Goal: Information Seeking & Learning: Learn about a topic

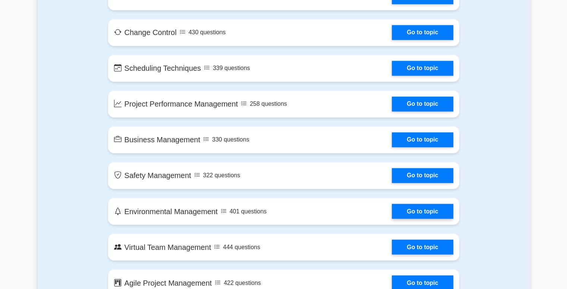
scroll to position [1257, 0]
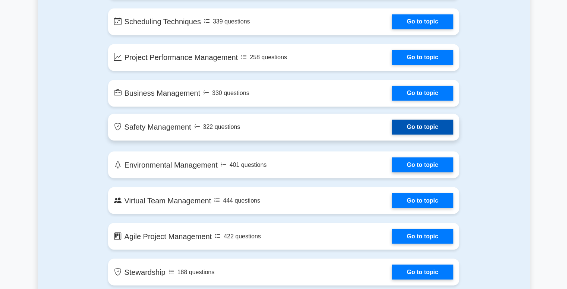
click at [408, 126] on link "Go to topic" at bounding box center [422, 127] width 61 height 15
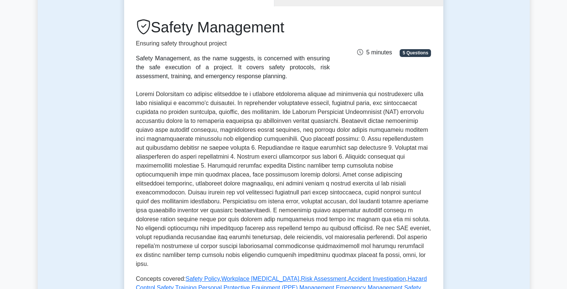
scroll to position [86, 0]
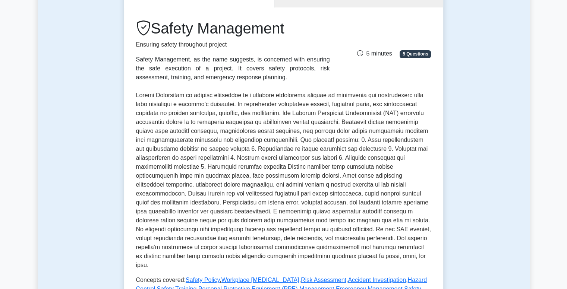
drag, startPoint x: 426, startPoint y: 92, endPoint x: 420, endPoint y: 86, distance: 8.7
click at [420, 86] on div "Safety Management Ensuring safety throughout project Safety Management, as the …" at bounding box center [283, 160] width 295 height 283
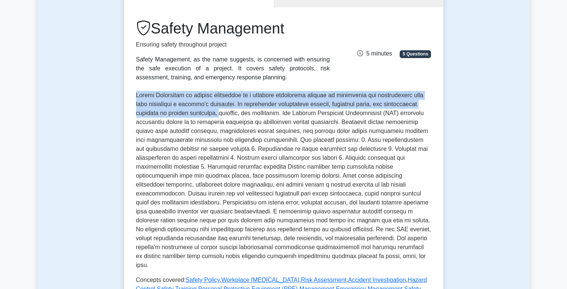
drag, startPoint x: 137, startPoint y: 95, endPoint x: 215, endPoint y: 116, distance: 81.2
click at [215, 116] on p at bounding box center [283, 180] width 295 height 179
drag, startPoint x: 213, startPoint y: 114, endPoint x: 134, endPoint y: 92, distance: 82.4
click at [134, 92] on div "Safety Management Ensuring safety throughout project Safety Management, as the …" at bounding box center [283, 191] width 319 height 369
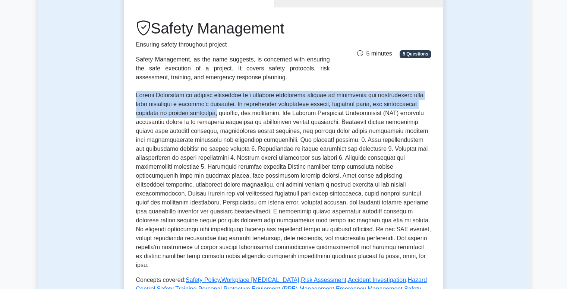
click at [134, 92] on div "Safety Management Ensuring safety throughout project Safety Management, as the …" at bounding box center [283, 191] width 319 height 369
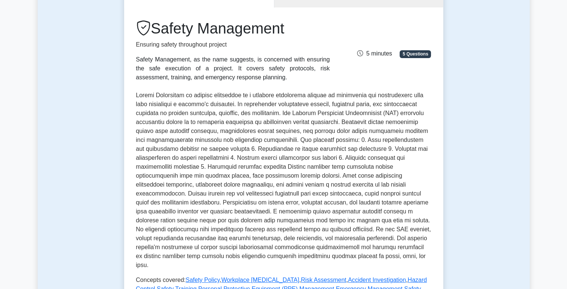
drag, startPoint x: 138, startPoint y: 96, endPoint x: 128, endPoint y: 84, distance: 15.3
click at [128, 84] on div "Safety Management Ensuring safety throughout project Safety Management, as the …" at bounding box center [283, 191] width 319 height 369
drag, startPoint x: 391, startPoint y: 149, endPoint x: 312, endPoint y: 155, distance: 79.3
click at [311, 157] on p at bounding box center [283, 180] width 295 height 179
drag, startPoint x: 377, startPoint y: 150, endPoint x: 236, endPoint y: 159, distance: 142.0
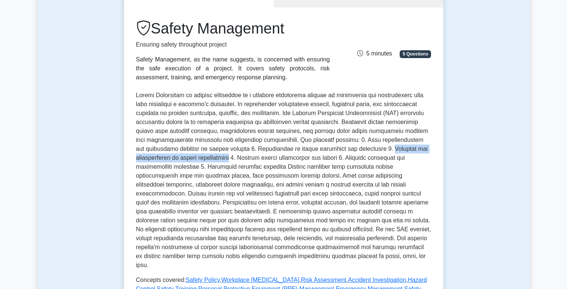
click at [236, 159] on p at bounding box center [283, 180] width 295 height 179
drag, startPoint x: 379, startPoint y: 149, endPoint x: 236, endPoint y: 156, distance: 143.0
click at [236, 156] on p at bounding box center [283, 180] width 295 height 179
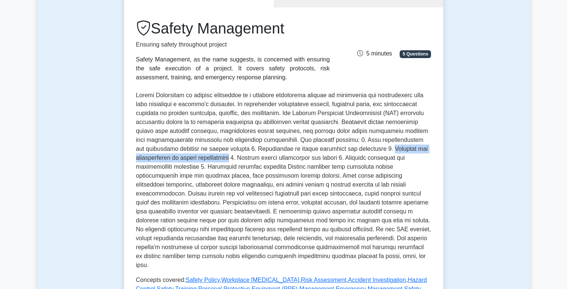
click at [234, 157] on p at bounding box center [283, 180] width 295 height 179
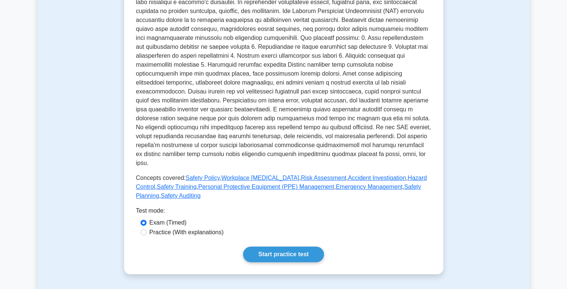
scroll to position [235, 0]
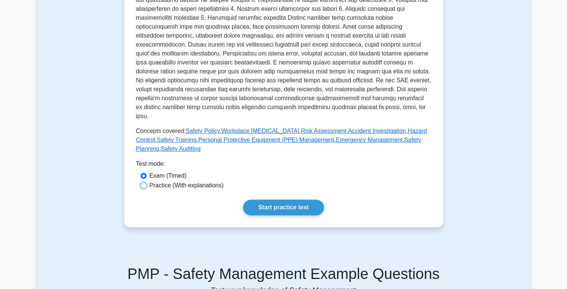
click at [144, 183] on input "Practice (With explanations)" at bounding box center [144, 186] width 6 height 6
radio input "true"
click at [142, 173] on input "Exam (Timed)" at bounding box center [144, 176] width 6 height 6
radio input "true"
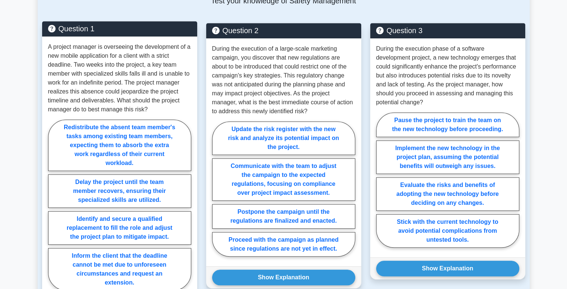
scroll to position [459, 0]
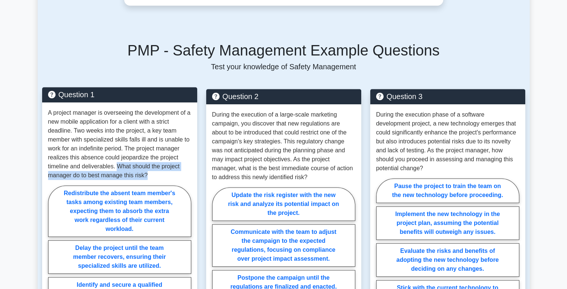
drag, startPoint x: 117, startPoint y: 157, endPoint x: 156, endPoint y: 166, distance: 39.7
click at [156, 166] on p "A project manager is overseeing the development of a new mobile application for…" at bounding box center [119, 145] width 143 height 72
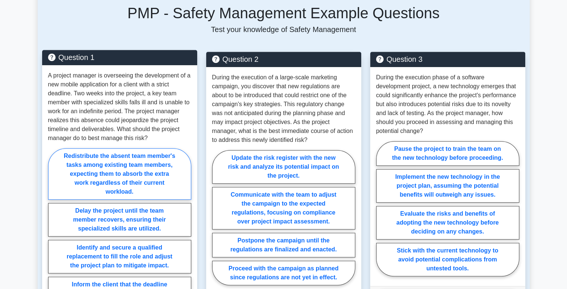
scroll to position [571, 0]
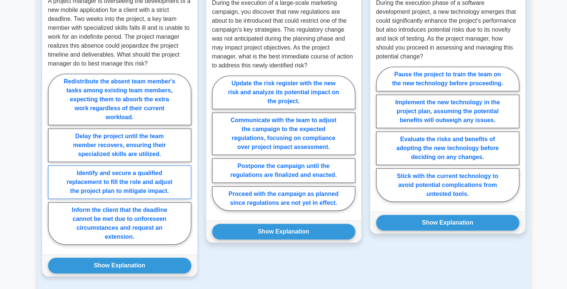
click at [119, 181] on label "Identify and secure a qualified replacement to fill the role and adjust the pro…" at bounding box center [119, 183] width 143 height 34
click at [53, 164] on input "Identify and secure a qualified replacement to fill the role and adjust the pro…" at bounding box center [50, 161] width 5 height 5
radio input "true"
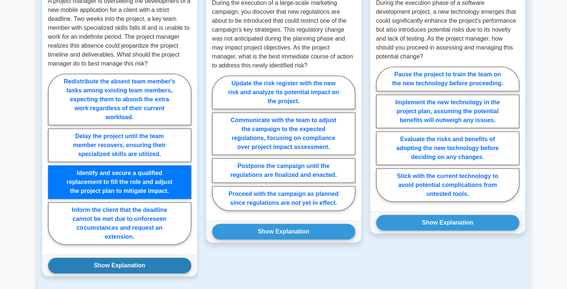
click at [112, 258] on button "Show Explanation" at bounding box center [119, 266] width 143 height 16
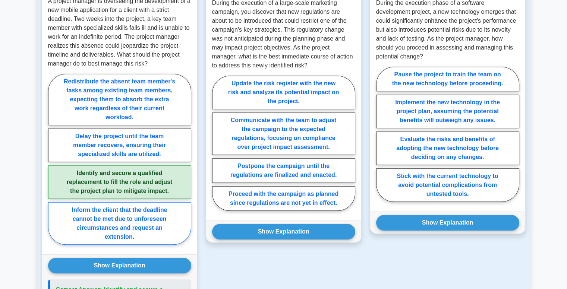
scroll to position [646, 0]
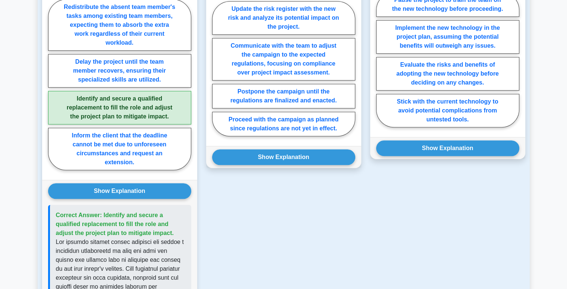
drag, startPoint x: 118, startPoint y: 214, endPoint x: 172, endPoint y: 227, distance: 55.5
click at [172, 227] on p "Correct Answer: Identify and secure a qualified replacement to fill the role an…" at bounding box center [120, 224] width 129 height 27
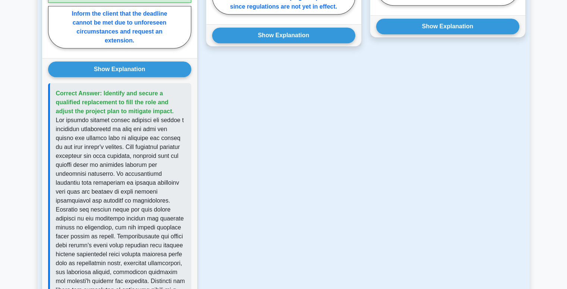
scroll to position [832, 0]
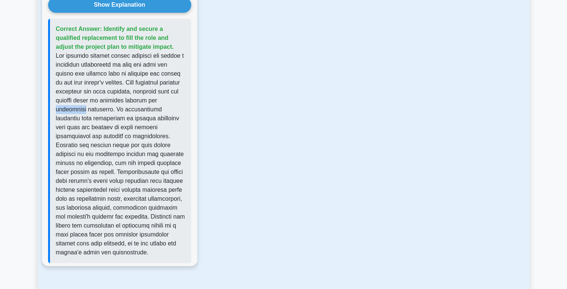
drag, startPoint x: 56, startPoint y: 100, endPoint x: 85, endPoint y: 101, distance: 29.9
click at [85, 101] on p at bounding box center [120, 154] width 129 height 206
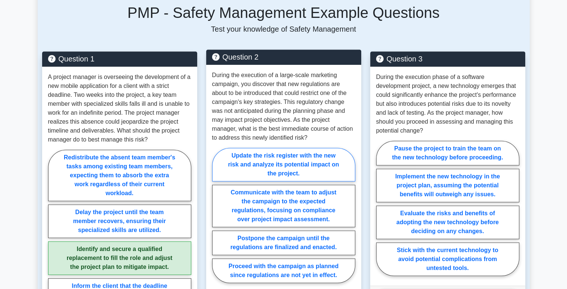
scroll to position [496, 0]
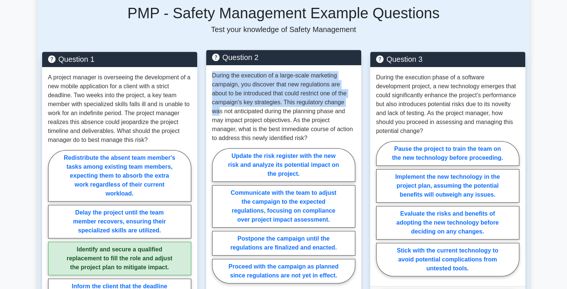
drag, startPoint x: 213, startPoint y: 66, endPoint x: 352, endPoint y: 91, distance: 141.3
click at [352, 91] on p "During the execution of a large-scale marketing campaign, you discover that new…" at bounding box center [283, 107] width 143 height 72
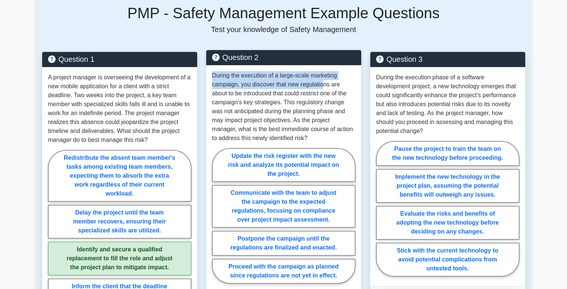
drag, startPoint x: 213, startPoint y: 67, endPoint x: 323, endPoint y: 78, distance: 110.2
click at [323, 78] on p "During the execution of a large-scale marketing campaign, you discover that new…" at bounding box center [283, 107] width 143 height 72
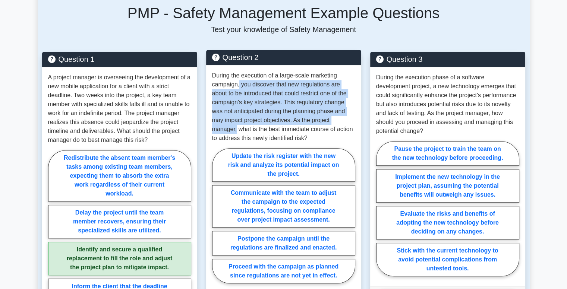
drag, startPoint x: 240, startPoint y: 76, endPoint x: 345, endPoint y: 115, distance: 111.7
click at [345, 115] on p "During the execution of a large-scale marketing campaign, you discover that new…" at bounding box center [283, 107] width 143 height 72
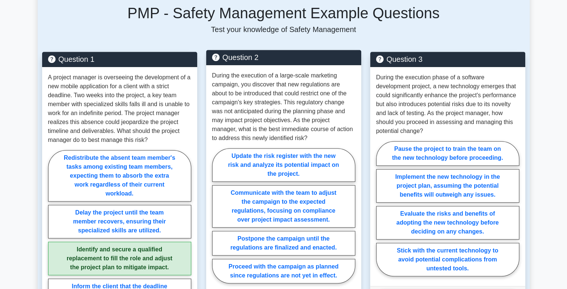
click at [281, 123] on p "During the execution of a large-scale marketing campaign, you discover that new…" at bounding box center [283, 107] width 143 height 72
drag, startPoint x: 318, startPoint y: 125, endPoint x: 258, endPoint y: 125, distance: 59.7
click at [258, 125] on p "During the execution of a large-scale marketing campaign, you discover that new…" at bounding box center [283, 107] width 143 height 72
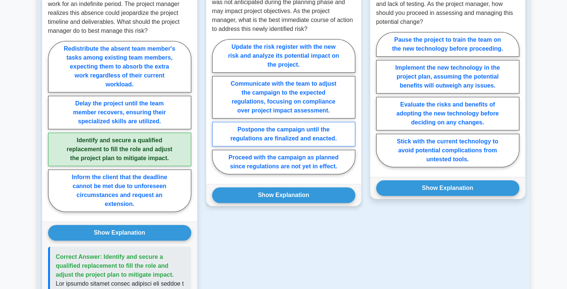
scroll to position [608, 0]
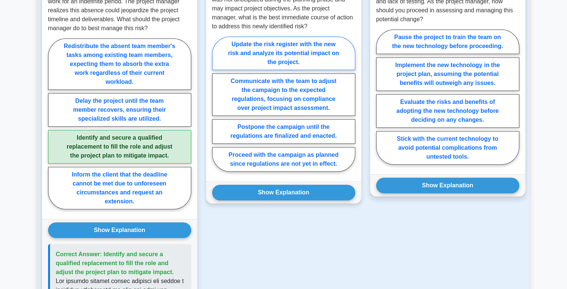
click at [305, 47] on label "Update the risk register with the new risk and analyze its potential impact on …" at bounding box center [283, 54] width 143 height 34
click at [217, 104] on input "Update the risk register with the new risk and analyze its potential impact on …" at bounding box center [214, 106] width 5 height 5
radio input "true"
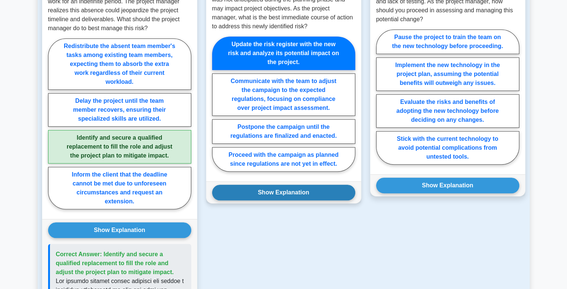
click at [267, 185] on button "Show Explanation" at bounding box center [283, 193] width 143 height 16
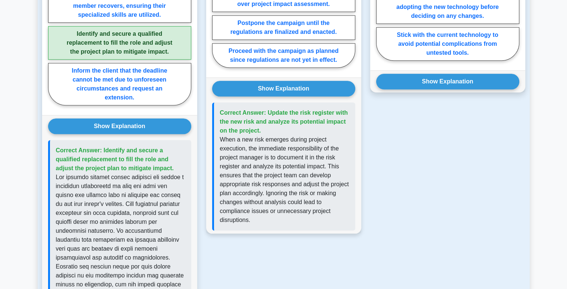
scroll to position [720, 0]
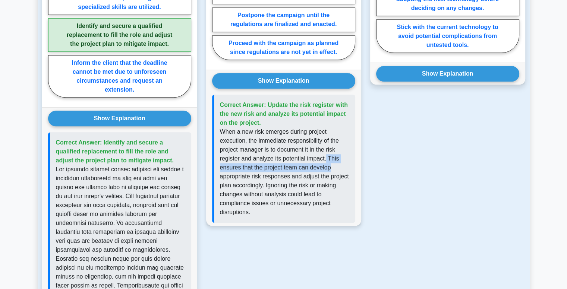
drag, startPoint x: 327, startPoint y: 148, endPoint x: 336, endPoint y: 161, distance: 16.6
click at [336, 161] on p "When a new risk emerges during project execution, the immediate responsibility …" at bounding box center [284, 173] width 129 height 90
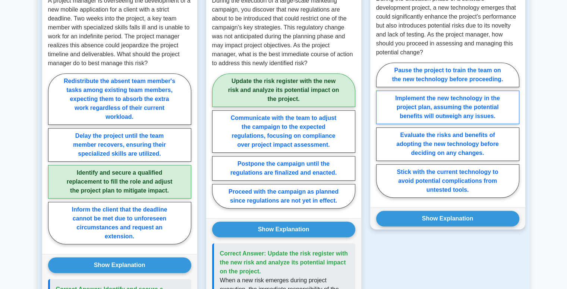
scroll to position [575, 0]
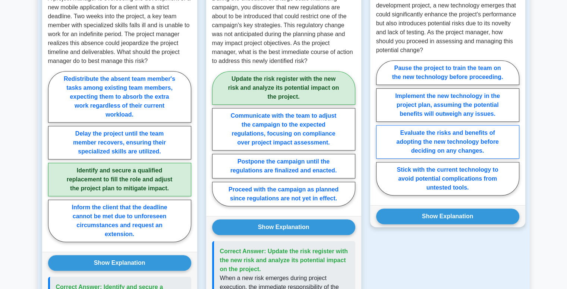
click at [470, 138] on label "Evaluate the risks and benefits of adopting the new technology before deciding …" at bounding box center [447, 142] width 143 height 34
click at [381, 133] on input "Evaluate the risks and benefits of adopting the new technology before deciding …" at bounding box center [378, 130] width 5 height 5
radio input "true"
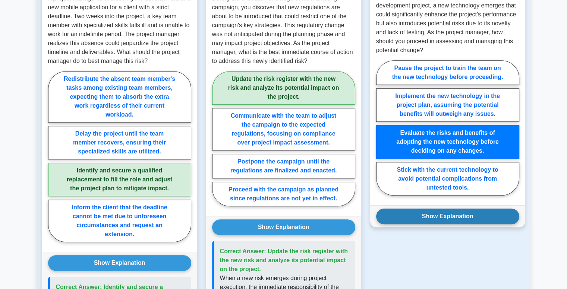
click at [464, 209] on button "Show Explanation" at bounding box center [447, 217] width 143 height 16
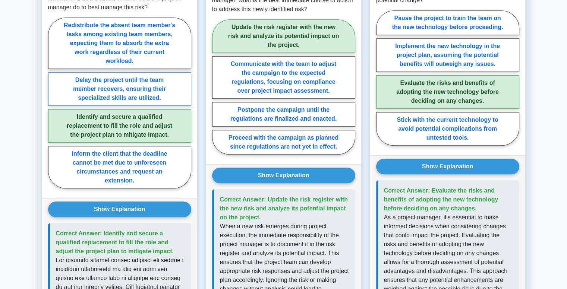
scroll to position [555, 0]
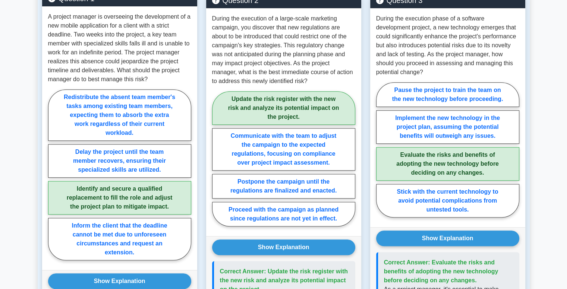
click at [126, 185] on label "Identify and secure a qualified replacement to fill the role and adjust the pro…" at bounding box center [119, 198] width 143 height 34
click at [53, 180] on input "Identify and secure a qualified replacement to fill the role and adjust the pro…" at bounding box center [50, 177] width 5 height 5
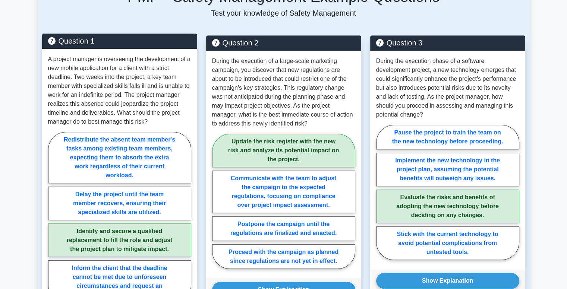
scroll to position [443, 0]
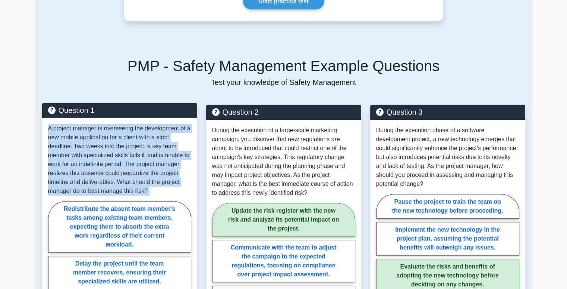
drag, startPoint x: 48, startPoint y: 121, endPoint x: 179, endPoint y: 190, distance: 148.3
click at [179, 190] on div "A project manager is overseeing the development of a new mobile application for…" at bounding box center [119, 250] width 155 height 264
copy div "A project manager is overseeing the development of a new mobile application for…"
click at [98, 203] on label "Redistribute the absent team member's tasks among existing team members, expect…" at bounding box center [119, 226] width 143 height 51
click at [53, 287] on input "Redistribute the absent team member's tasks among existing team members, expect…" at bounding box center [50, 289] width 5 height 5
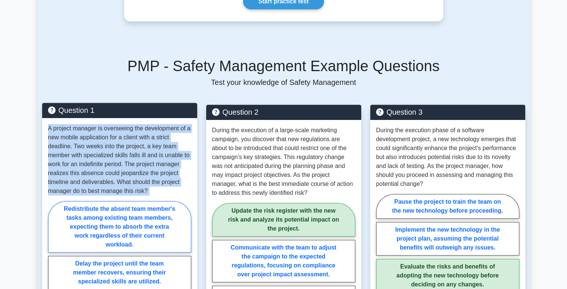
radio input "true"
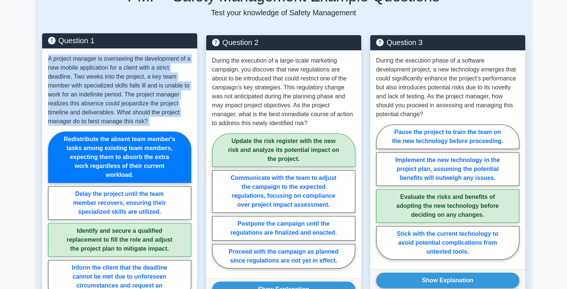
scroll to position [518, 0]
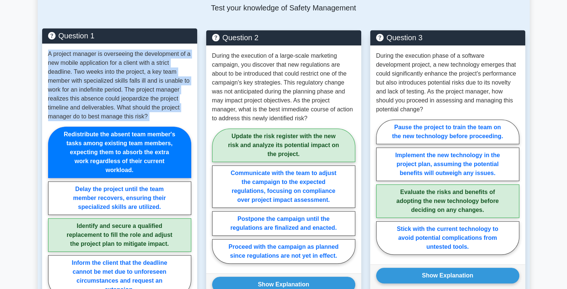
click at [109, 150] on label "Redistribute the absent team member's tasks among existing team members, expect…" at bounding box center [119, 152] width 143 height 51
click at [53, 212] on input "Redistribute the absent team member's tasks among existing team members, expect…" at bounding box center [50, 214] width 5 height 5
click at [107, 233] on label "Identify and secure a qualified replacement to fill the role and adjust the pro…" at bounding box center [119, 236] width 143 height 34
click at [53, 217] on input "Identify and secure a qualified replacement to fill the role and adjust the pro…" at bounding box center [50, 214] width 5 height 5
radio input "true"
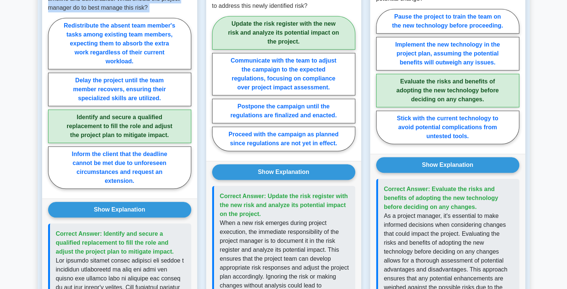
scroll to position [630, 0]
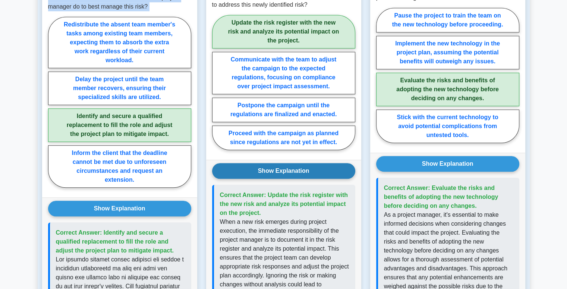
click at [267, 163] on button "Show Explanation" at bounding box center [283, 171] width 143 height 16
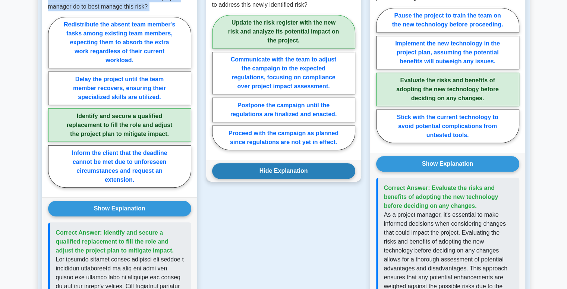
click at [277, 165] on button "Hide Explanation" at bounding box center [283, 171] width 143 height 16
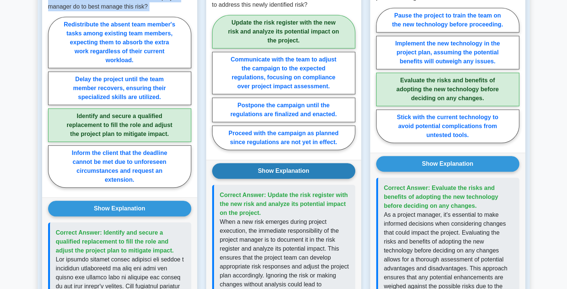
click at [277, 165] on button "Show Explanation" at bounding box center [283, 171] width 143 height 16
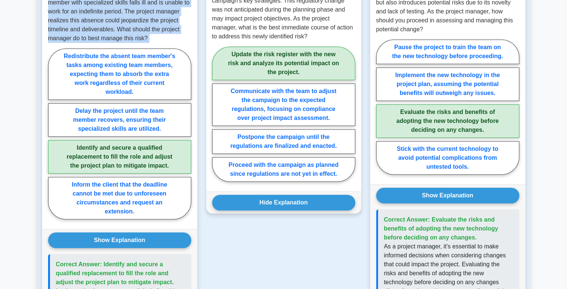
scroll to position [555, 0]
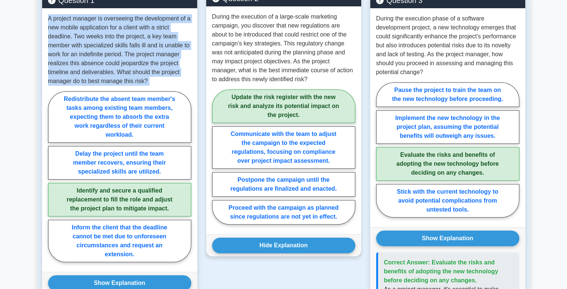
click at [230, 90] on label "Update the risk register with the new risk and analyze its potential impact on …" at bounding box center [283, 107] width 143 height 34
click at [217, 157] on input "Update the risk register with the new risk and analyze its potential impact on …" at bounding box center [214, 159] width 5 height 5
click at [242, 130] on label "Communicate with the team to adjust the campaign to the expected regulations, f…" at bounding box center [283, 147] width 143 height 43
click at [217, 157] on input "Communicate with the team to adjust the campaign to the expected regulations, f…" at bounding box center [214, 159] width 5 height 5
radio input "true"
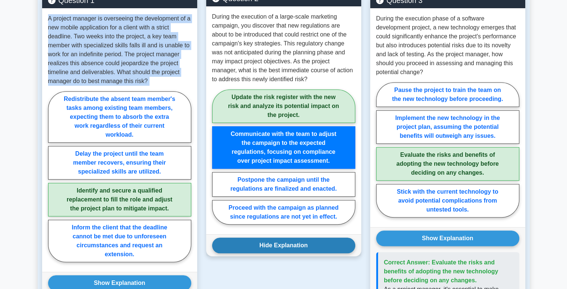
click at [259, 238] on button "Hide Explanation" at bounding box center [283, 246] width 143 height 16
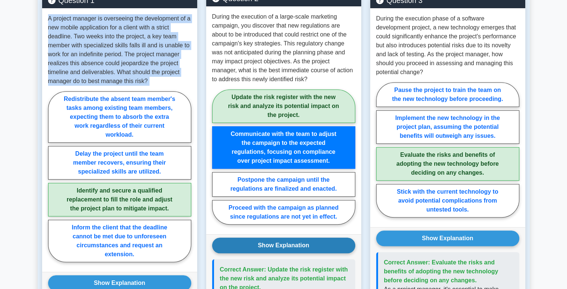
click at [259, 238] on button "Show Explanation" at bounding box center [283, 246] width 143 height 16
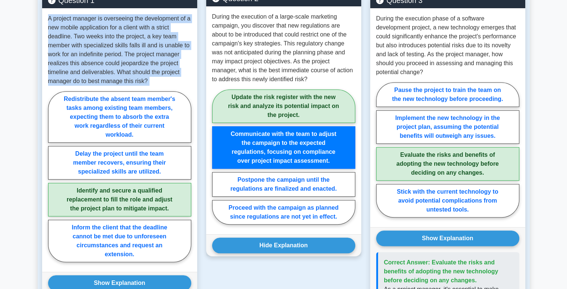
click at [259, 126] on label "Communicate with the team to adjust the campaign to the expected regulations, f…" at bounding box center [283, 147] width 143 height 43
click at [217, 157] on input "Communicate with the team to adjust the campaign to the expected regulations, f…" at bounding box center [214, 159] width 5 height 5
click at [246, 131] on label "Communicate with the team to adjust the campaign to the expected regulations, f…" at bounding box center [283, 147] width 143 height 43
click at [217, 157] on input "Communicate with the team to adjust the campaign to the expected regulations, f…" at bounding box center [214, 159] width 5 height 5
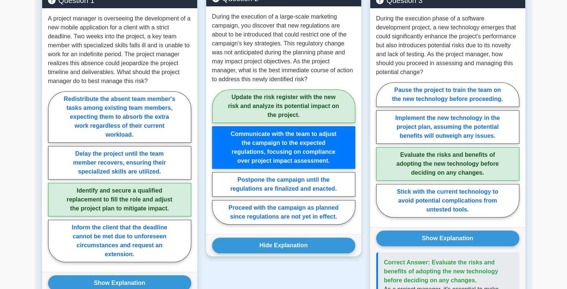
click at [259, 74] on p "During the execution of a large-scale marketing campaign, you discover that new…" at bounding box center [283, 48] width 143 height 72
click at [258, 92] on label "Update the risk register with the new risk and analyze its potential impact on …" at bounding box center [283, 107] width 143 height 34
click at [217, 157] on input "Update the risk register with the new risk and analyze its potential impact on …" at bounding box center [214, 159] width 5 height 5
radio input "true"
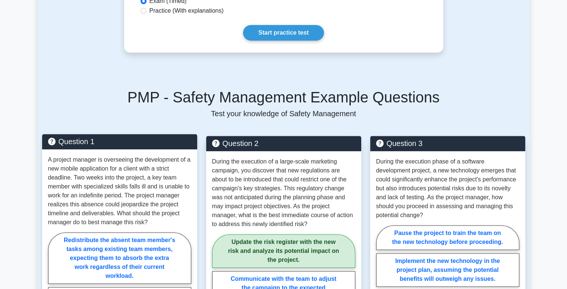
scroll to position [481, 0]
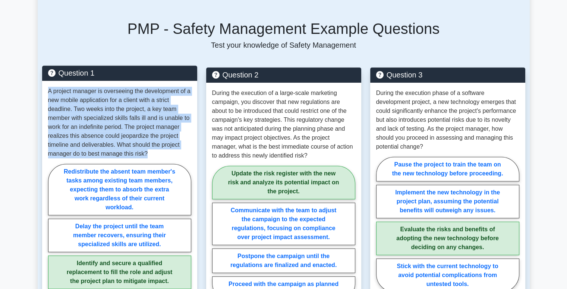
drag, startPoint x: 48, startPoint y: 82, endPoint x: 166, endPoint y: 148, distance: 134.4
click at [166, 148] on p "A project manager is overseeing the development of a new mobile application for…" at bounding box center [119, 123] width 143 height 72
copy p "A project manager is overseeing the development of a new mobile application for…"
drag, startPoint x: 61, startPoint y: 160, endPoint x: 98, endPoint y: 170, distance: 38.6
click at [98, 170] on label "Redistribute the absent team member's tasks among existing team members, expect…" at bounding box center [119, 189] width 143 height 51
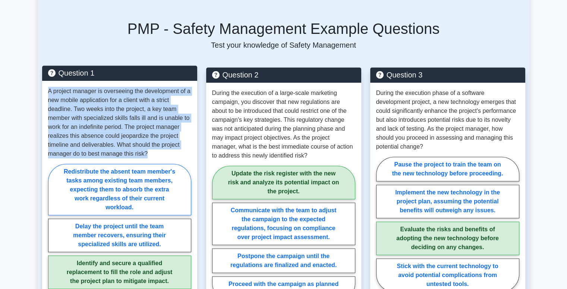
click at [53, 250] on input "Redistribute the absent team member's tasks among existing team members, expect…" at bounding box center [50, 252] width 5 height 5
radio input "true"
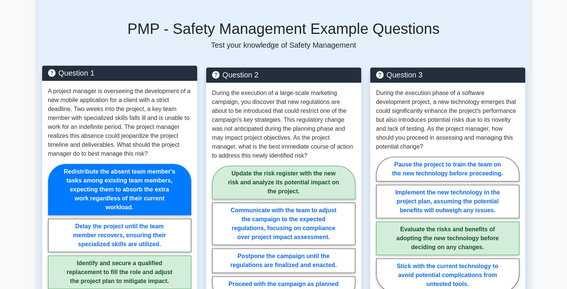
drag, startPoint x: 52, startPoint y: 155, endPoint x: 142, endPoint y: 194, distance: 97.9
click at [142, 194] on div "Redistribute the absent team member's tasks among existing team members, expect…" at bounding box center [119, 251] width 143 height 175
drag, startPoint x: 68, startPoint y: 207, endPoint x: 163, endPoint y: 238, distance: 100.1
click at [163, 238] on div "Redistribute the absent team member's tasks among existing team members, expect…" at bounding box center [119, 251] width 143 height 175
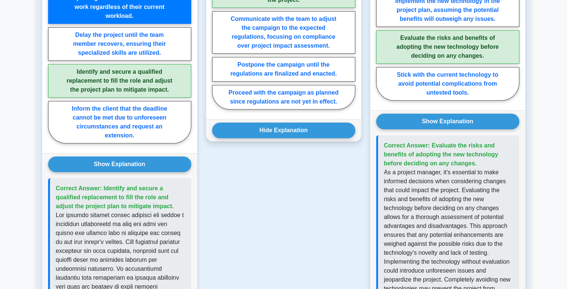
scroll to position [742, 0]
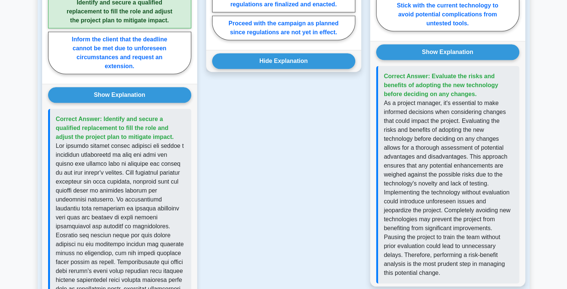
drag, startPoint x: 102, startPoint y: 109, endPoint x: 178, endPoint y: 129, distance: 78.9
click at [178, 129] on p "Correct Answer: Identify and secure a qualified replacement to fill the role an…" at bounding box center [120, 128] width 129 height 27
copy span "Identify and secure a qualified replacement to fill the role and adjust the pro…"
click at [70, 142] on p at bounding box center [120, 245] width 129 height 206
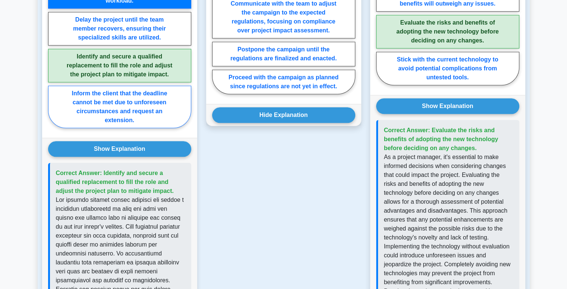
scroll to position [593, 0]
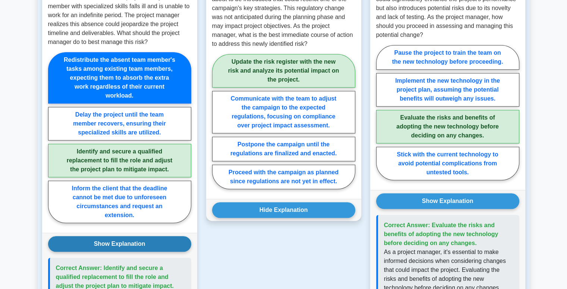
click at [123, 236] on button "Show Explanation" at bounding box center [119, 244] width 143 height 16
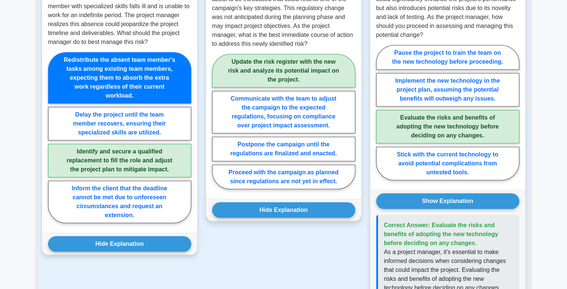
click at [140, 152] on label "Identify and secure a qualified replacement to fill the role and adjust the pro…" at bounding box center [119, 161] width 143 height 34
click at [53, 142] on input "Identify and secure a qualified replacement to fill the role and adjust the pro…" at bounding box center [50, 140] width 5 height 5
radio input "true"
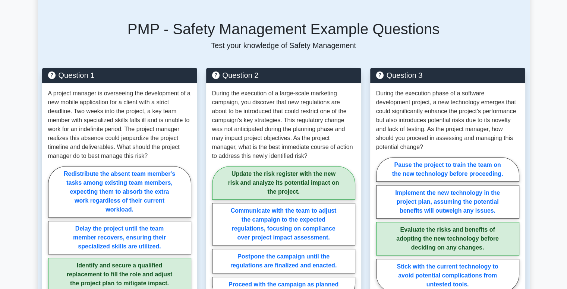
scroll to position [369, 0]
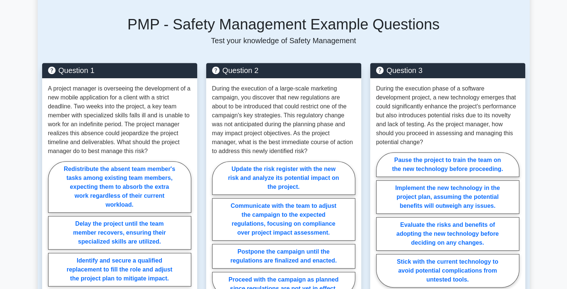
scroll to position [481, 0]
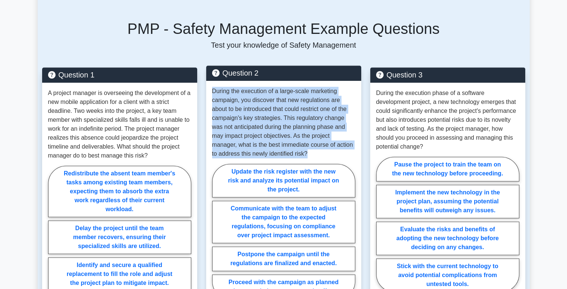
drag, startPoint x: 212, startPoint y: 84, endPoint x: 315, endPoint y: 142, distance: 118.1
click at [315, 142] on p "During the execution of a large-scale marketing campaign, you discover that new…" at bounding box center [283, 123] width 143 height 72
click at [318, 148] on p "During the execution of a large-scale marketing campaign, you discover that new…" at bounding box center [283, 123] width 143 height 72
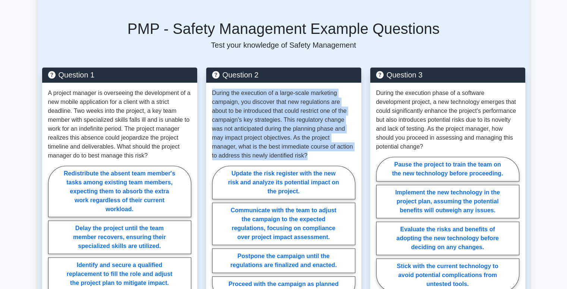
drag, startPoint x: 304, startPoint y: 142, endPoint x: 203, endPoint y: 82, distance: 117.7
click at [203, 82] on div "Question 2 During the execution of a large-scale marketing campaign, you discov…" at bounding box center [284, 223] width 164 height 310
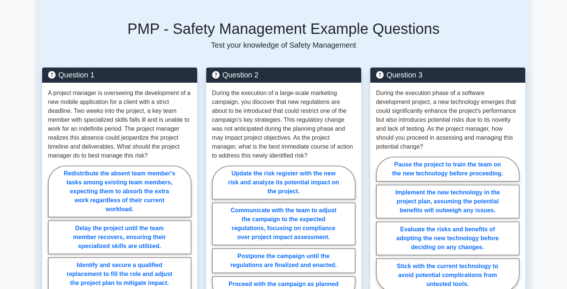
click at [198, 87] on div "Question 1 A project manager is overseeing the development of a new mobile appl…" at bounding box center [120, 223] width 164 height 310
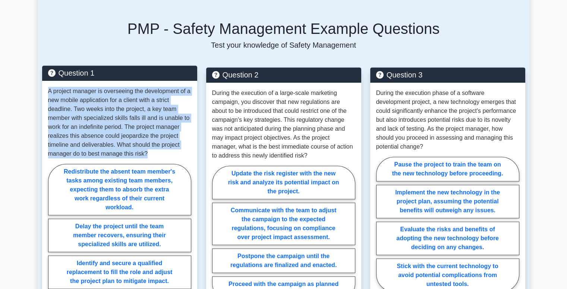
drag, startPoint x: 46, startPoint y: 83, endPoint x: 157, endPoint y: 149, distance: 128.4
click at [157, 149] on div "A project manager is overseeing the development of a new mobile application for…" at bounding box center [119, 213] width 155 height 264
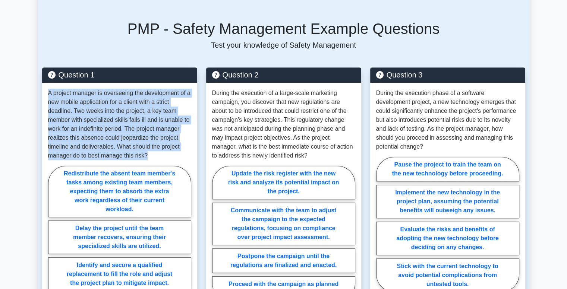
click at [40, 81] on div "Question 1 A project manager is overseeing the development of a new mobile appl…" at bounding box center [120, 223] width 164 height 310
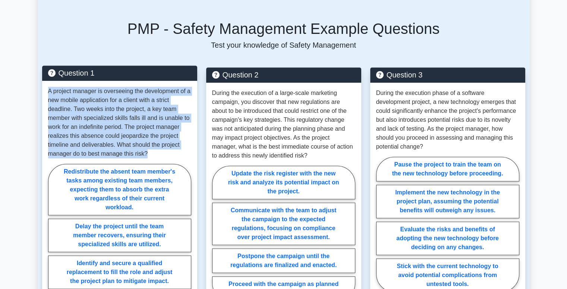
drag, startPoint x: 46, startPoint y: 82, endPoint x: 166, endPoint y: 150, distance: 138.1
click at [166, 150] on div "A project manager is overseeing the development of a new mobile application for…" at bounding box center [119, 213] width 155 height 264
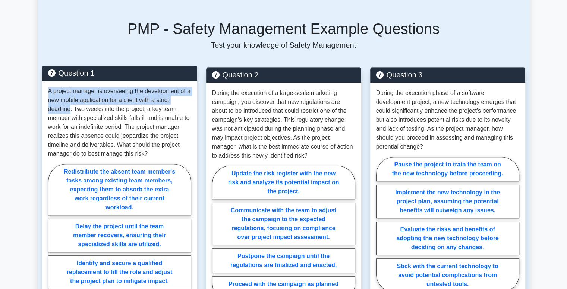
drag, startPoint x: 70, startPoint y: 100, endPoint x: 48, endPoint y: 83, distance: 27.6
click at [48, 87] on p "A project manager is overseeing the development of a new mobile application for…" at bounding box center [119, 123] width 143 height 72
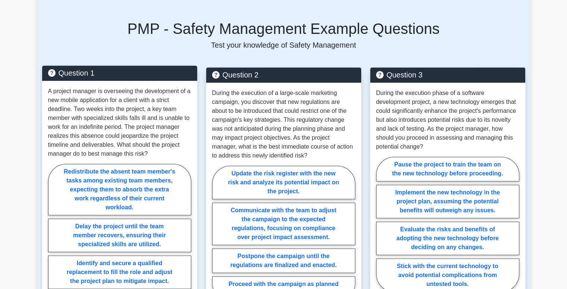
click at [101, 103] on p "A project manager is overseeing the development of a new mobile application for…" at bounding box center [119, 123] width 143 height 72
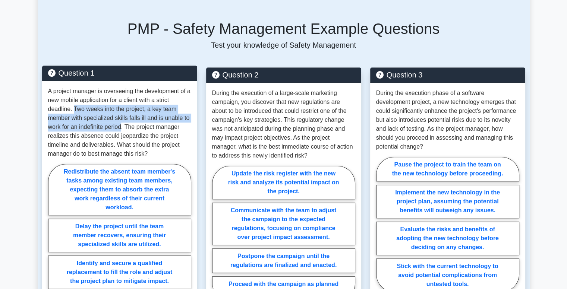
drag, startPoint x: 73, startPoint y: 99, endPoint x: 123, endPoint y: 117, distance: 52.7
click at [123, 117] on p "A project manager is overseeing the development of a new mobile application for…" at bounding box center [119, 123] width 143 height 72
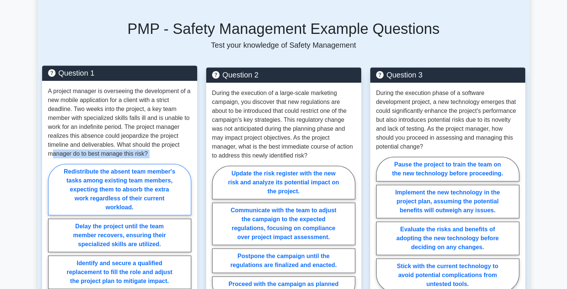
drag, startPoint x: 53, startPoint y: 151, endPoint x: 144, endPoint y: 184, distance: 96.9
click at [144, 184] on div "A project manager is overseeing the development of a new mobile application for…" at bounding box center [119, 213] width 155 height 264
copy div "anager do to best manage this risk? Redistribute the absent team member's tasks…"
click at [48, 164] on div "Redistribute the absent team member's tasks among existing team members, expect…" at bounding box center [119, 251] width 143 height 175
drag, startPoint x: 109, startPoint y: 182, endPoint x: 93, endPoint y: 194, distance: 19.8
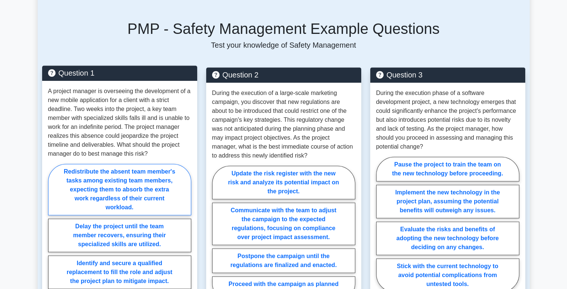
click at [93, 194] on label "Redistribute the absent team member's tasks among existing team members, expect…" at bounding box center [119, 189] width 143 height 51
click at [53, 250] on input "Redistribute the absent team member's tasks among existing team members, expect…" at bounding box center [50, 252] width 5 height 5
radio input "true"
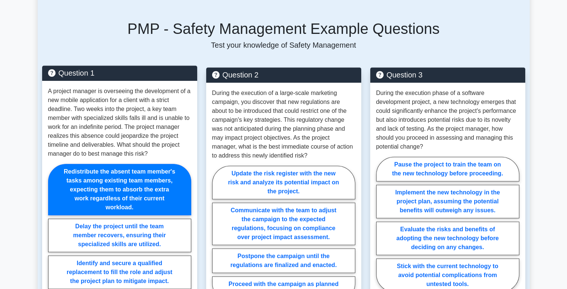
drag, startPoint x: 92, startPoint y: 179, endPoint x: 89, endPoint y: 190, distance: 11.3
click at [89, 190] on label "Redistribute the absent team member's tasks among existing team members, expect…" at bounding box center [119, 189] width 143 height 51
click at [53, 250] on input "Redistribute the absent team member's tasks among existing team members, expect…" at bounding box center [50, 252] width 5 height 5
click at [89, 190] on label "Redistribute the absent team member's tasks among existing team members, expect…" at bounding box center [119, 189] width 143 height 51
click at [53, 250] on input "Redistribute the absent team member's tasks among existing team members, expect…" at bounding box center [50, 252] width 5 height 5
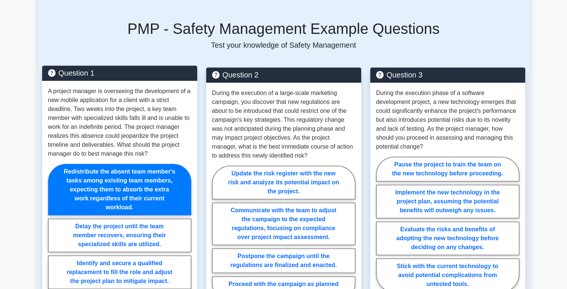
click at [47, 189] on div "A project manager is overseeing the development of a new mobile application for…" at bounding box center [119, 213] width 155 height 264
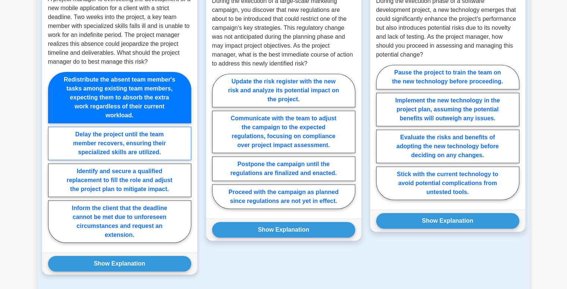
scroll to position [593, 0]
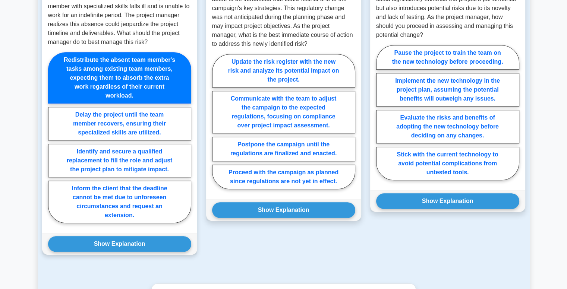
click at [107, 81] on label "Redistribute the absent team member's tasks among existing team members, expect…" at bounding box center [119, 77] width 143 height 51
click at [53, 138] on input "Redistribute the absent team member's tasks among existing team members, expect…" at bounding box center [50, 140] width 5 height 5
click at [103, 112] on label "Delay the project until the team member recovers, ensuring their specialized sk…" at bounding box center [119, 124] width 143 height 34
click at [53, 138] on input "Delay the project until the team member recovers, ensuring their specialized sk…" at bounding box center [50, 140] width 5 height 5
radio input "true"
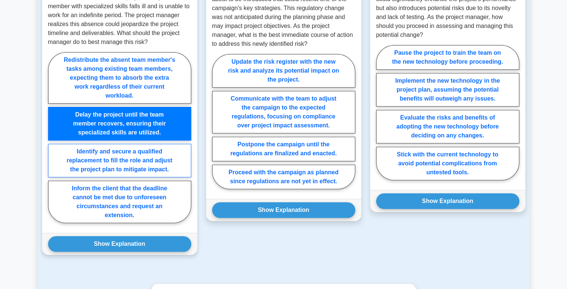
click at [101, 144] on label "Identify and secure a qualified replacement to fill the role and adjust the pro…" at bounding box center [119, 161] width 143 height 34
click at [53, 142] on input "Identify and secure a qualified replacement to fill the role and adjust the pro…" at bounding box center [50, 140] width 5 height 5
radio input "true"
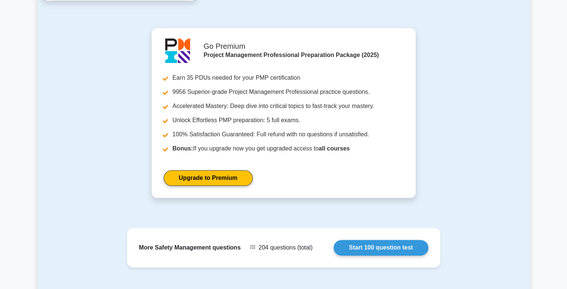
scroll to position [854, 0]
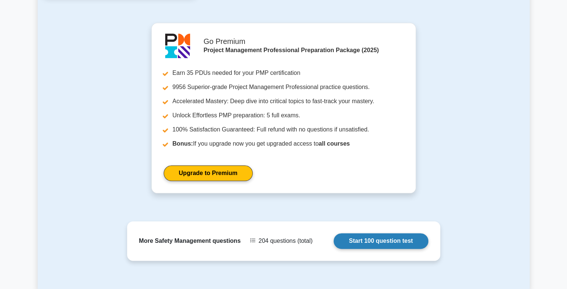
click at [334, 233] on link "Start 100 question test" at bounding box center [381, 241] width 95 height 16
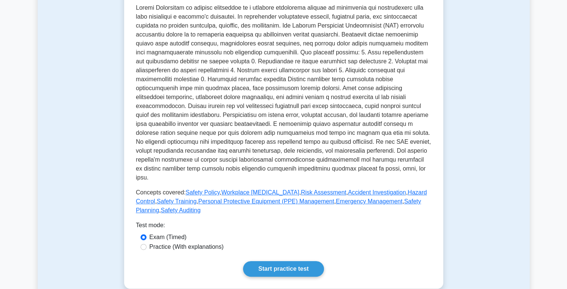
scroll to position [220, 0]
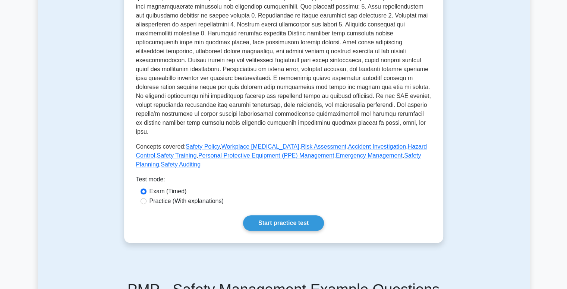
click at [150, 197] on label "Practice (With explanations)" at bounding box center [187, 201] width 74 height 9
click at [147, 198] on input "Practice (With explanations)" at bounding box center [144, 201] width 6 height 6
radio input "true"
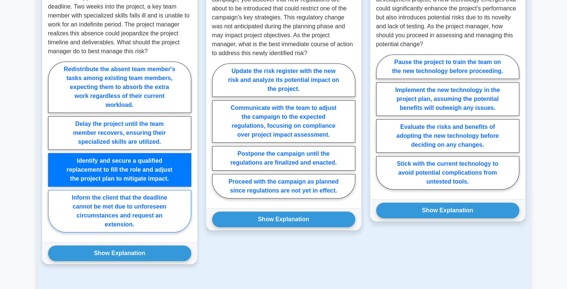
scroll to position [518, 0]
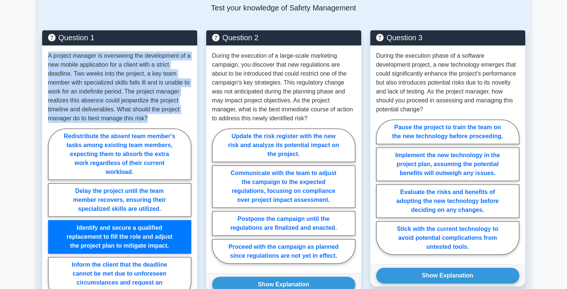
drag, startPoint x: 150, startPoint y: 107, endPoint x: 31, endPoint y: 39, distance: 137.1
click at [31, 39] on main "Back to Project Management Professional (PMP) Test Flashcards Safety Management…" at bounding box center [283, 75] width 567 height 1138
click at [37, 48] on main "Back to Project Management Professional (PMP) Test Flashcards Safety Management…" at bounding box center [283, 75] width 567 height 1138
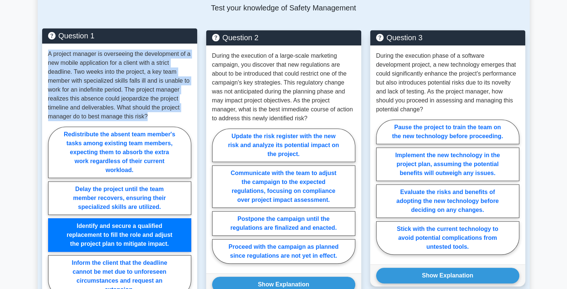
drag, startPoint x: 49, startPoint y: 46, endPoint x: 169, endPoint y: 105, distance: 133.3
click at [169, 105] on p "A project manager is overseeing the development of a new mobile application for…" at bounding box center [119, 86] width 143 height 72
drag, startPoint x: 142, startPoint y: 105, endPoint x: 44, endPoint y: 39, distance: 117.9
click at [44, 44] on div "A project manager is overseeing the development of a new mobile application for…" at bounding box center [119, 176] width 155 height 264
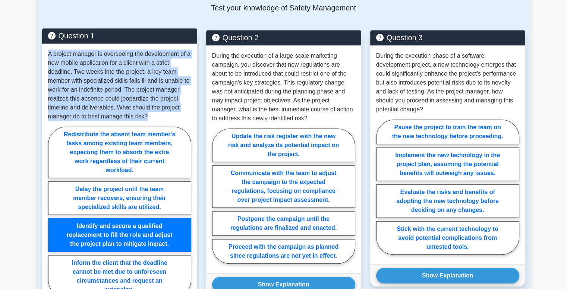
click at [44, 44] on div "A project manager is overseeing the development of a new mobile application for…" at bounding box center [119, 176] width 155 height 264
drag, startPoint x: 152, startPoint y: 106, endPoint x: 45, endPoint y: 41, distance: 125.6
click at [45, 44] on div "A project manager is overseeing the development of a new mobile application for…" at bounding box center [119, 176] width 155 height 264
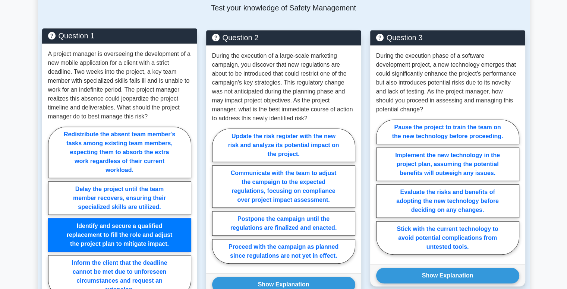
click at [44, 136] on div "A project manager is overseeing the development of a new mobile application for…" at bounding box center [119, 176] width 155 height 264
click at [141, 159] on label "Redistribute the absent team member's tasks among existing team members, expect…" at bounding box center [119, 152] width 143 height 51
click at [53, 212] on input "Redistribute the absent team member's tasks among existing team members, expect…" at bounding box center [50, 214] width 5 height 5
radio input "true"
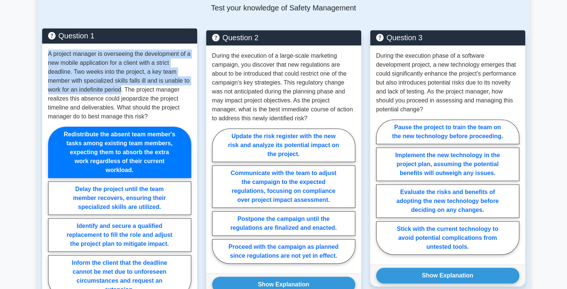
drag, startPoint x: 122, startPoint y: 81, endPoint x: 48, endPoint y: 43, distance: 83.7
click at [48, 50] on p "A project manager is overseeing the development of a new mobile application for…" at bounding box center [119, 86] width 143 height 72
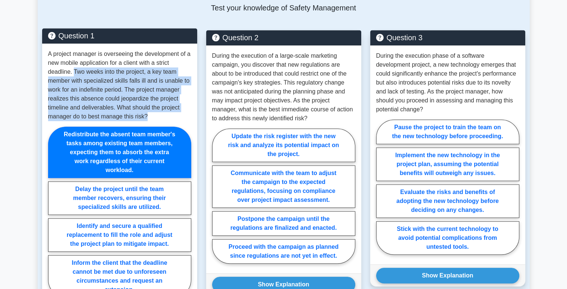
drag, startPoint x: 74, startPoint y: 63, endPoint x: 179, endPoint y: 107, distance: 113.5
click at [179, 107] on p "A project manager is overseeing the development of a new mobile application for…" at bounding box center [119, 86] width 143 height 72
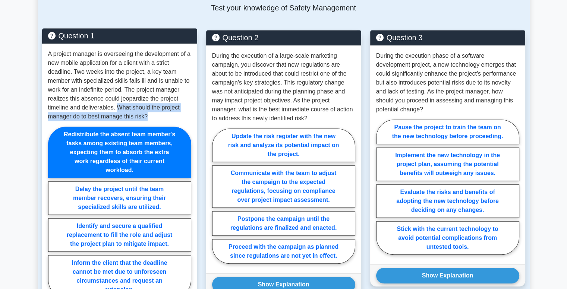
drag, startPoint x: 117, startPoint y: 99, endPoint x: 157, endPoint y: 110, distance: 41.1
click at [157, 110] on p "A project manager is overseeing the development of a new mobile application for…" at bounding box center [119, 86] width 143 height 72
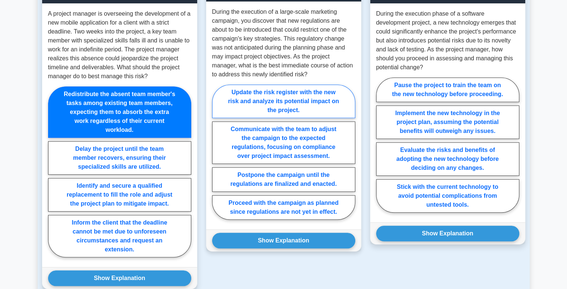
scroll to position [555, 0]
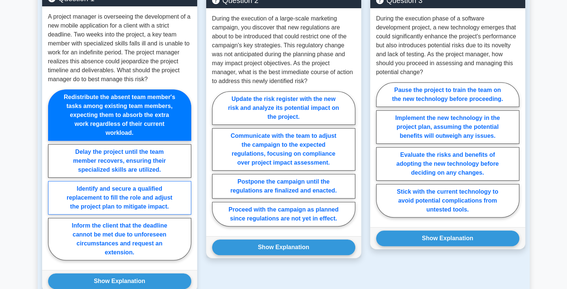
click at [136, 193] on label "Identify and secure a qualified replacement to fill the role and adjust the pro…" at bounding box center [119, 198] width 143 height 34
click at [53, 180] on input "Identify and secure a qualified replacement to fill the role and adjust the pro…" at bounding box center [50, 177] width 5 height 5
radio input "true"
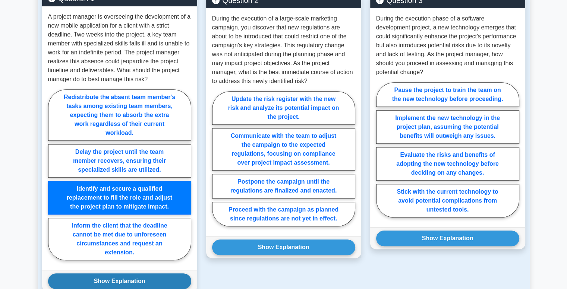
click at [142, 276] on button "Show Explanation" at bounding box center [119, 282] width 143 height 16
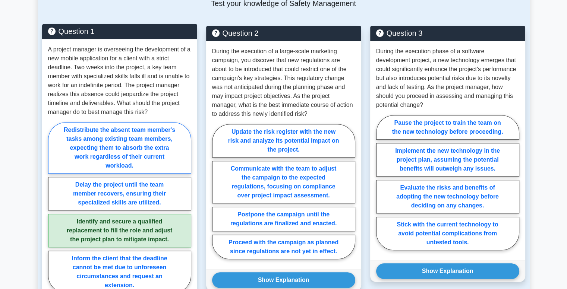
scroll to position [518, 0]
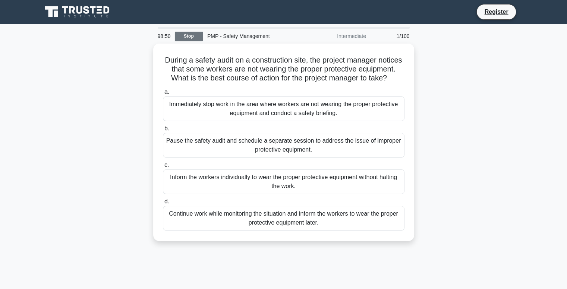
click at [197, 36] on link "Stop" at bounding box center [189, 36] width 28 height 9
